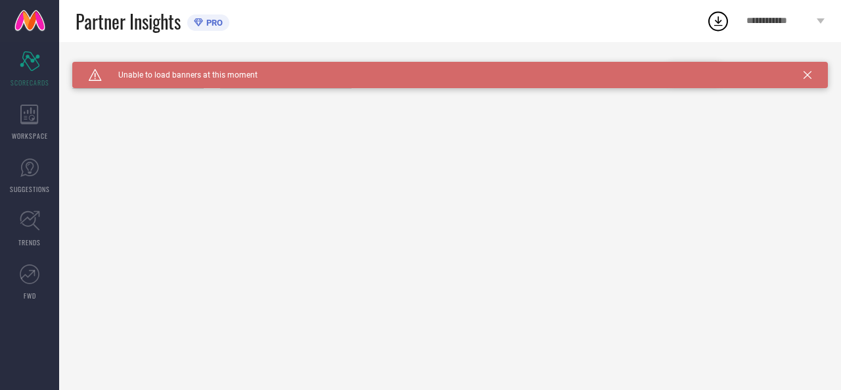
type input "All"
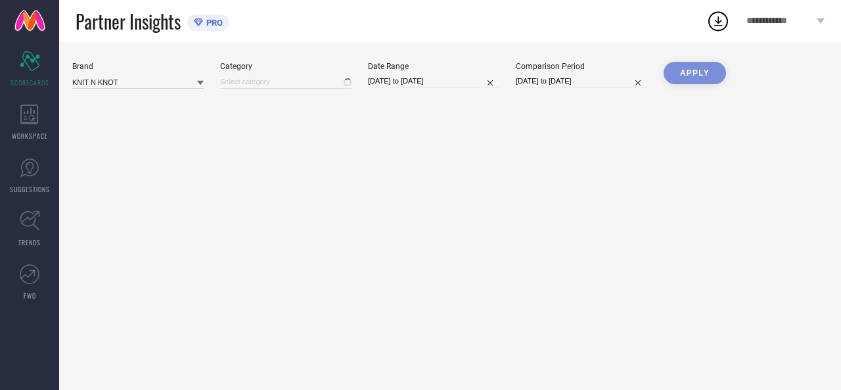
type input "All"
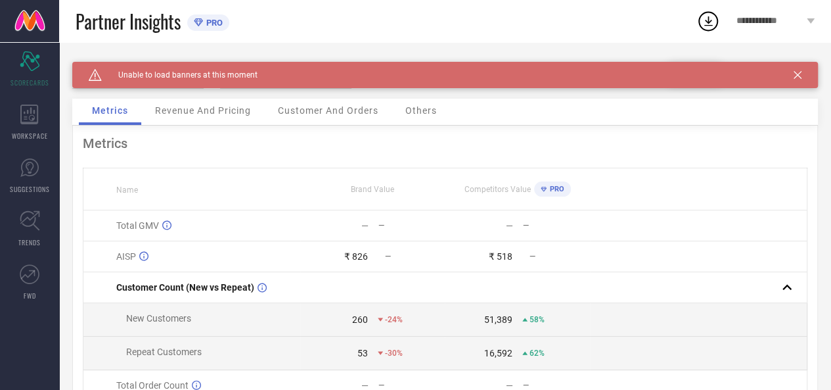
click at [802, 77] on icon at bounding box center [798, 75] width 8 height 8
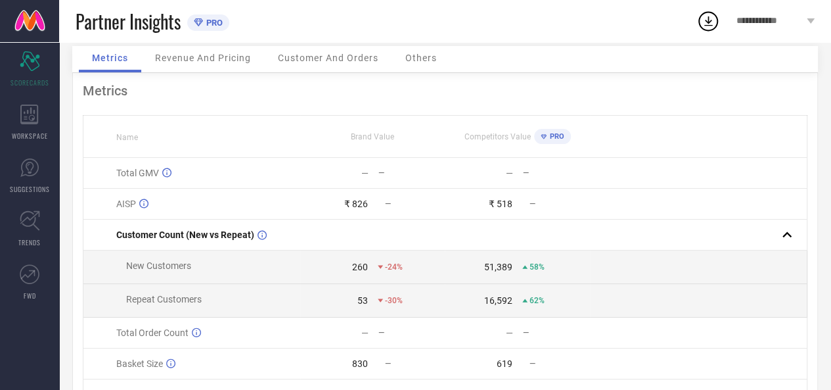
scroll to position [51, 0]
click at [210, 61] on span "Revenue And Pricing" at bounding box center [203, 60] width 96 height 11
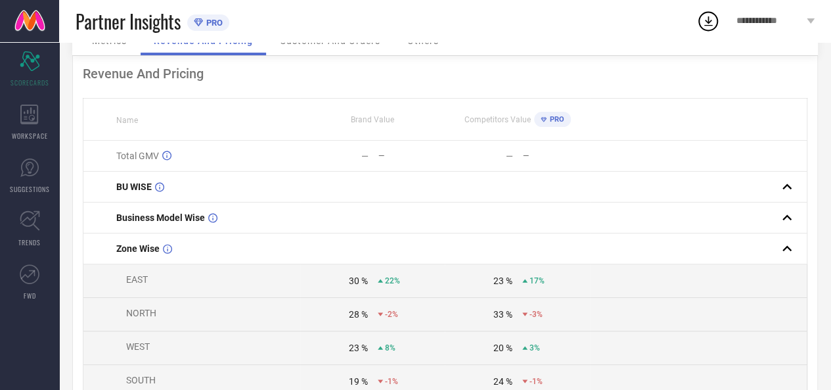
scroll to position [41, 0]
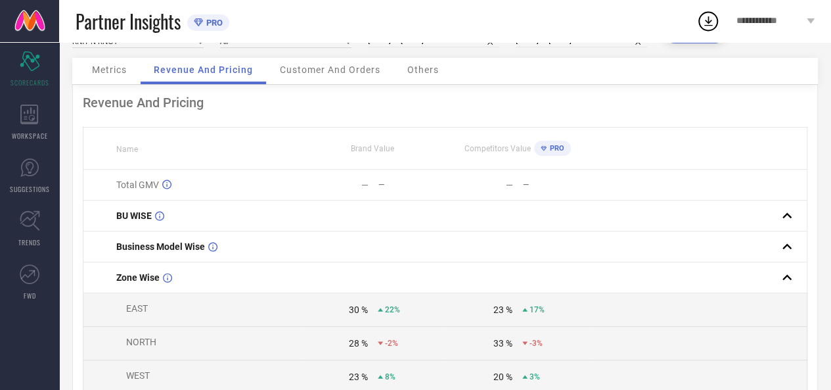
click at [344, 74] on span "Customer And Orders" at bounding box center [330, 69] width 101 height 11
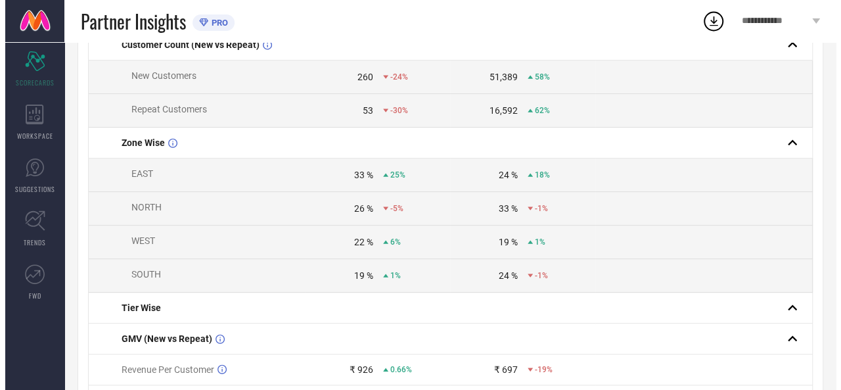
scroll to position [0, 0]
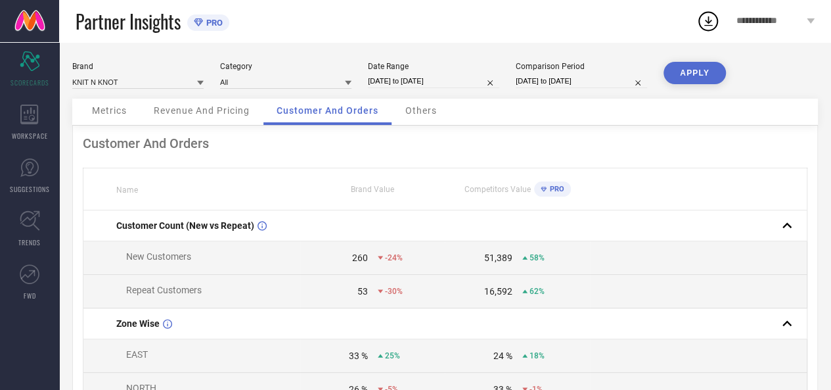
click at [416, 120] on div "Others" at bounding box center [421, 112] width 58 height 26
